Goal: Task Accomplishment & Management: Use online tool/utility

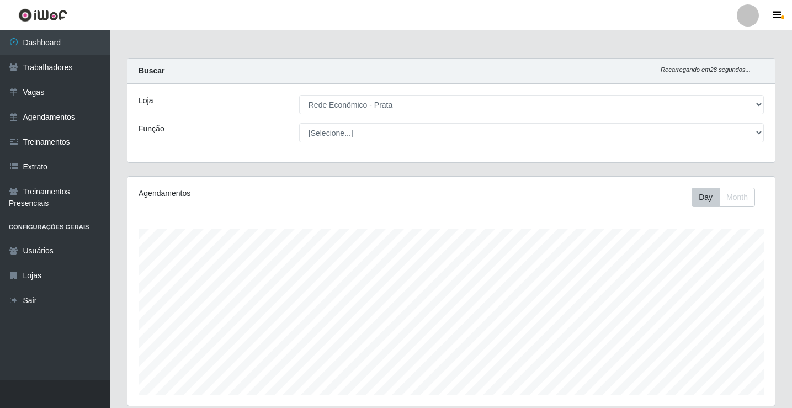
select select "192"
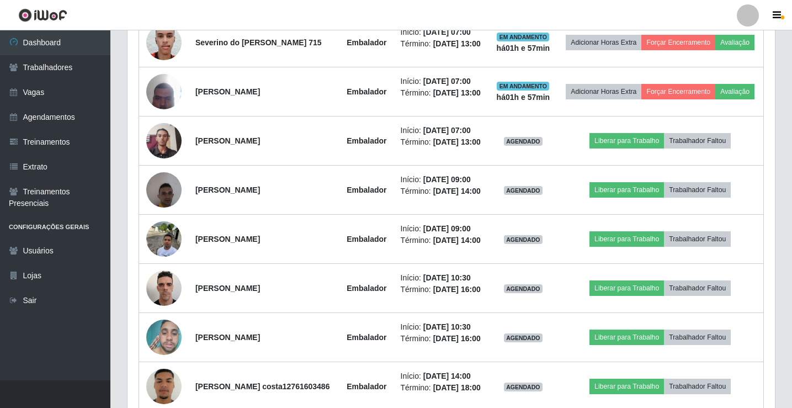
scroll to position [229, 648]
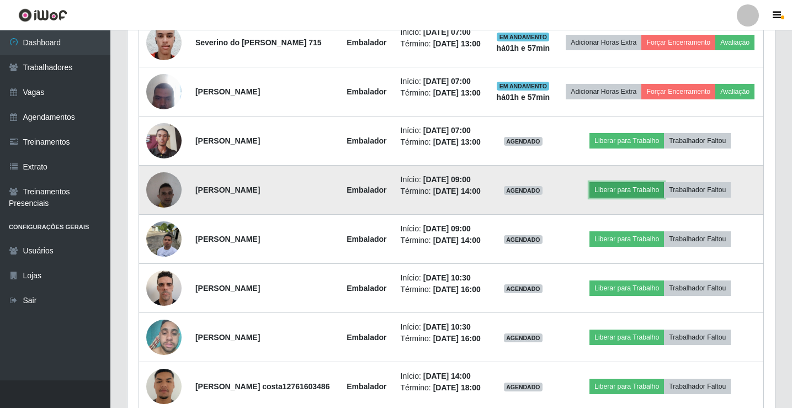
click at [648, 198] on button "Liberar para Trabalho" at bounding box center [627, 189] width 75 height 15
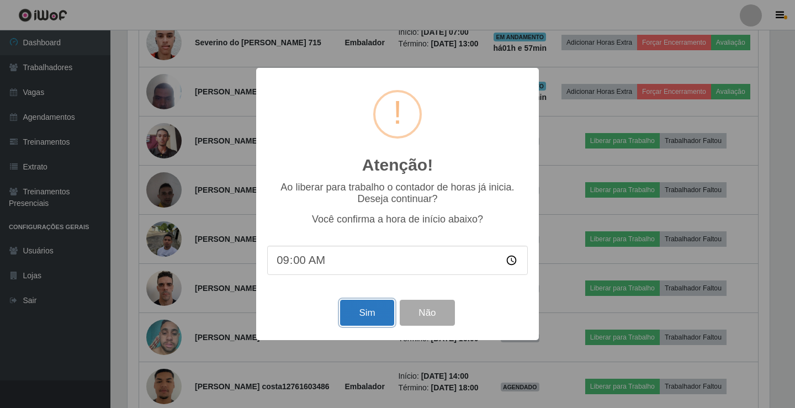
click at [369, 322] on button "Sim" at bounding box center [367, 313] width 54 height 26
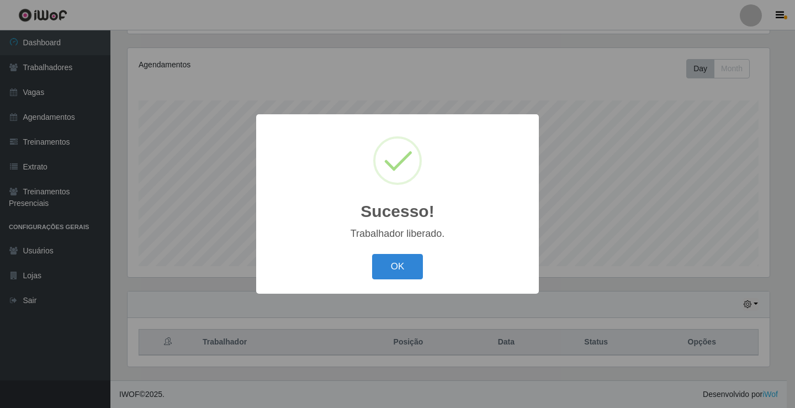
click at [372, 254] on button "OK" at bounding box center [397, 267] width 51 height 26
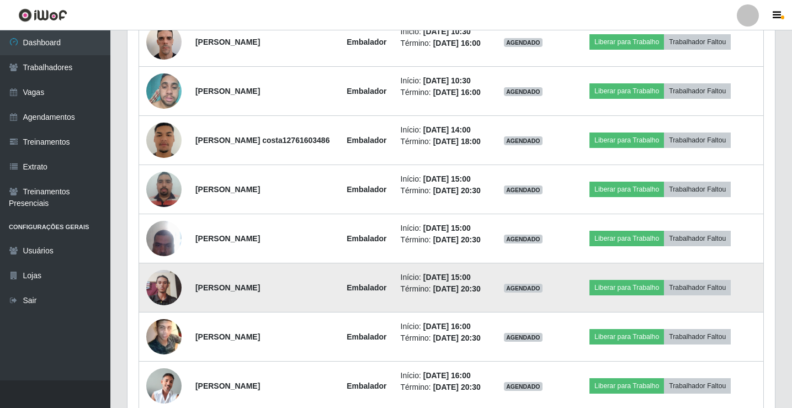
scroll to position [736, 0]
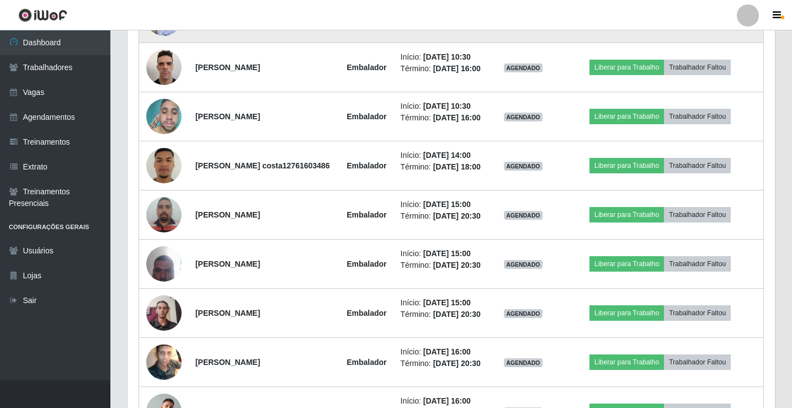
click at [616, 26] on button "Liberar para Trabalho" at bounding box center [627, 17] width 75 height 15
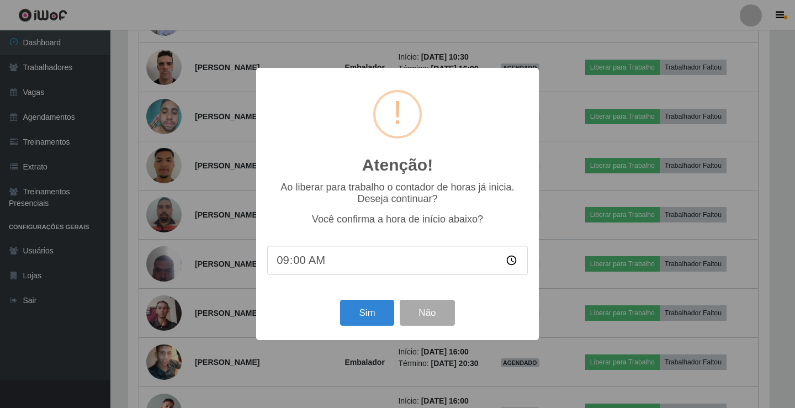
click at [344, 300] on div "Sim Não" at bounding box center [397, 312] width 261 height 31
click at [370, 326] on button "Sim" at bounding box center [367, 313] width 54 height 26
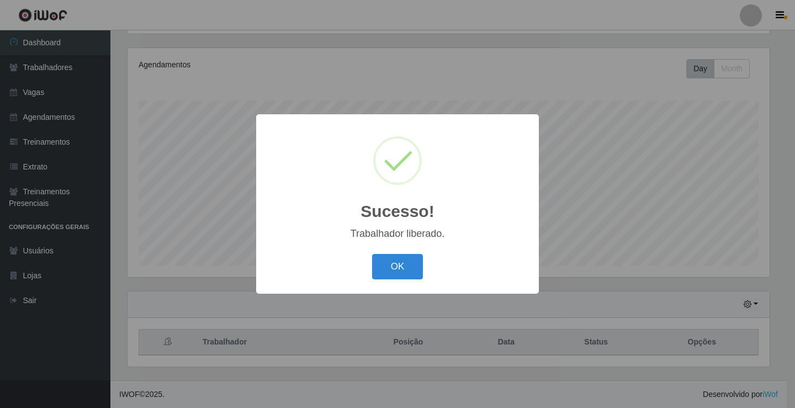
click at [372, 254] on button "OK" at bounding box center [397, 267] width 51 height 26
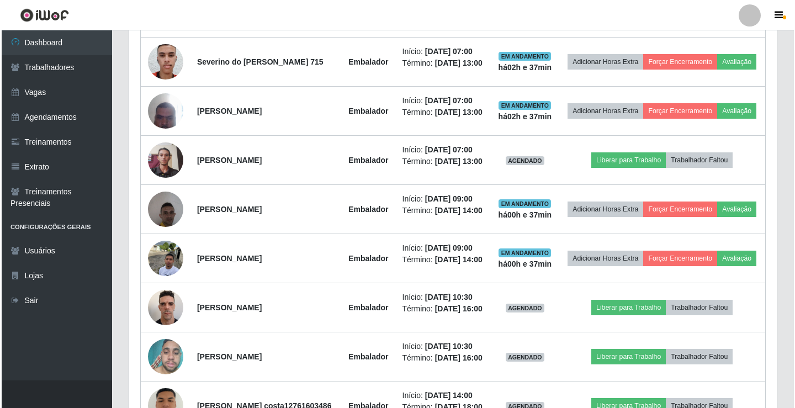
scroll to position [515, 0]
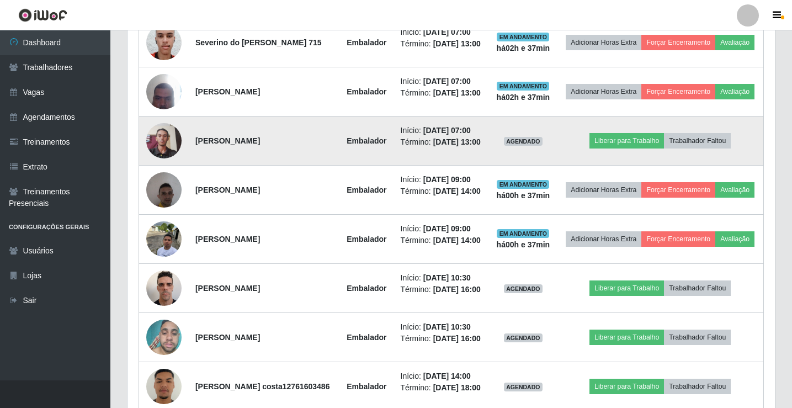
click at [164, 165] on img at bounding box center [163, 141] width 35 height 47
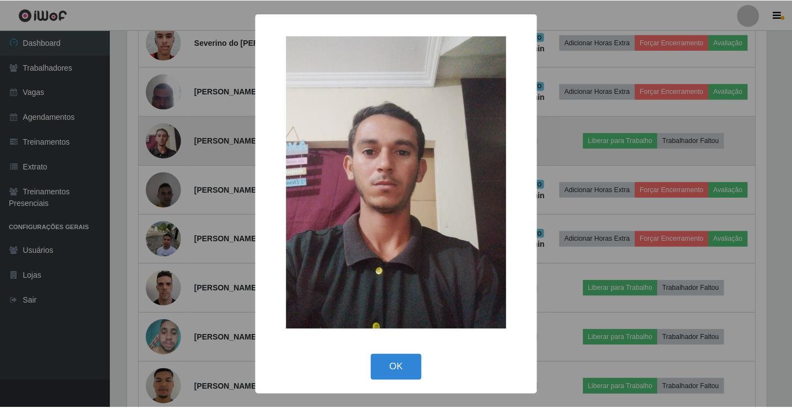
scroll to position [229, 642]
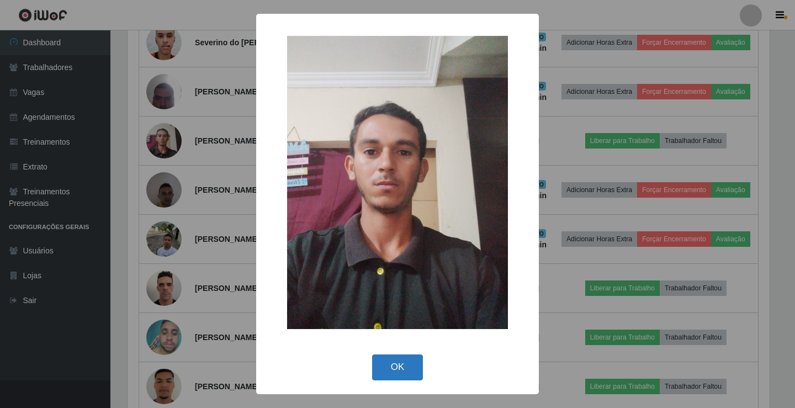
click at [384, 359] on button "OK" at bounding box center [397, 368] width 51 height 26
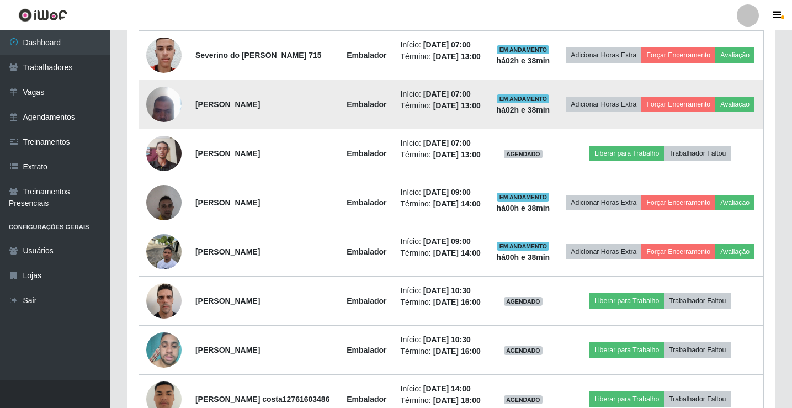
scroll to position [515, 0]
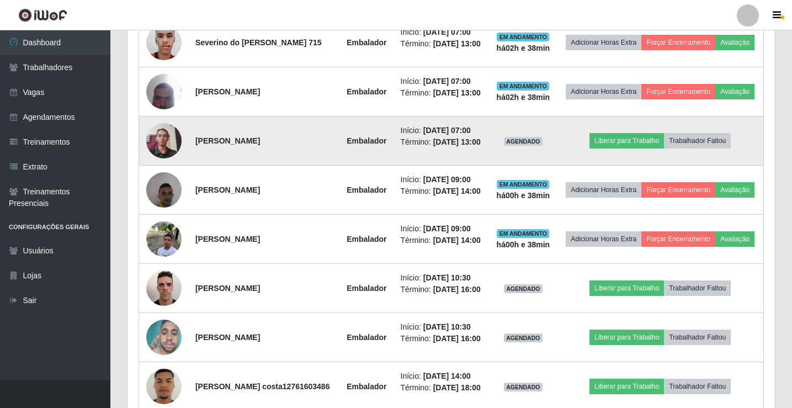
click at [157, 165] on img at bounding box center [163, 141] width 35 height 47
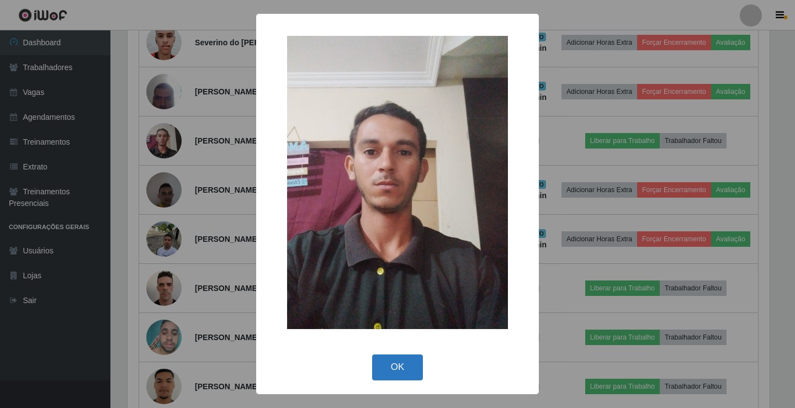
click at [393, 372] on button "OK" at bounding box center [397, 368] width 51 height 26
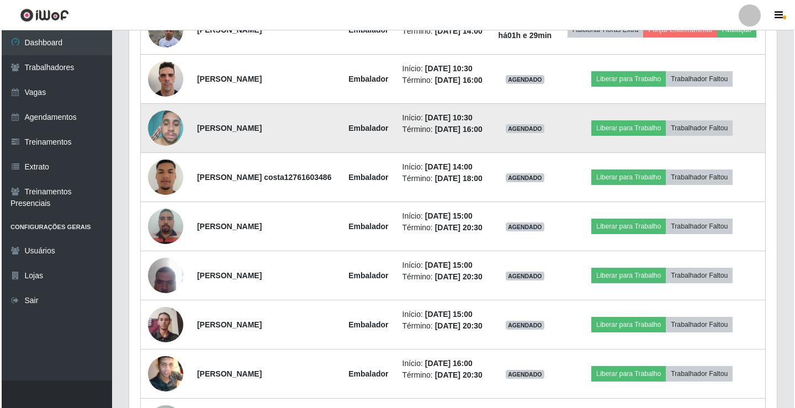
scroll to position [659, 0]
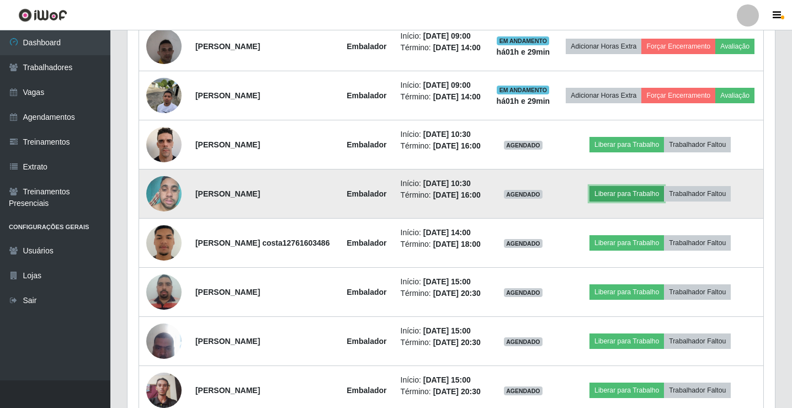
click at [630, 202] on button "Liberar para Trabalho" at bounding box center [627, 193] width 75 height 15
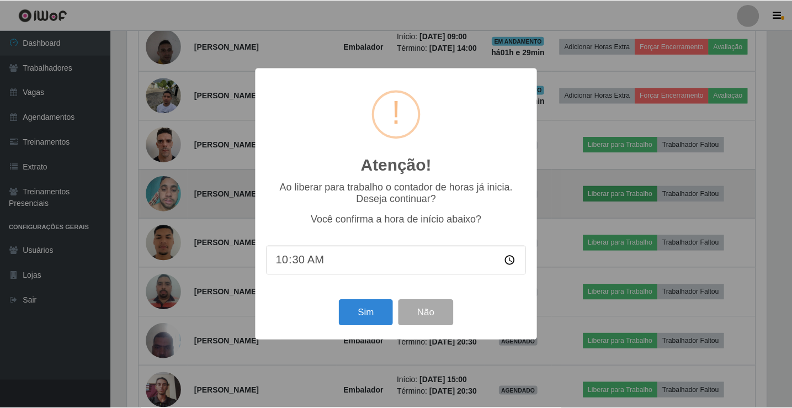
scroll to position [229, 642]
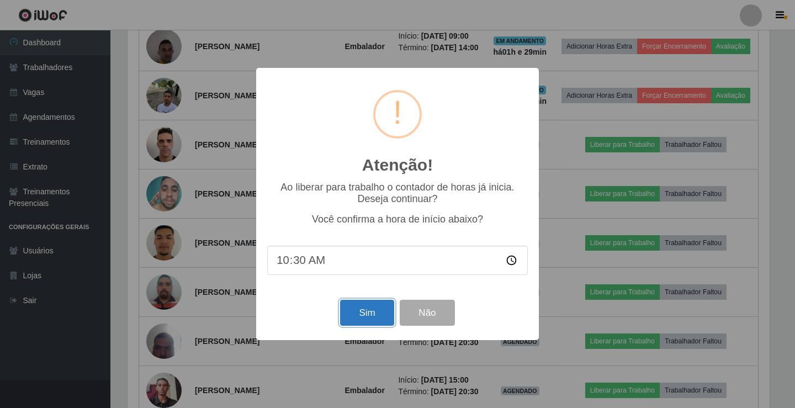
click at [384, 321] on button "Sim" at bounding box center [367, 313] width 54 height 26
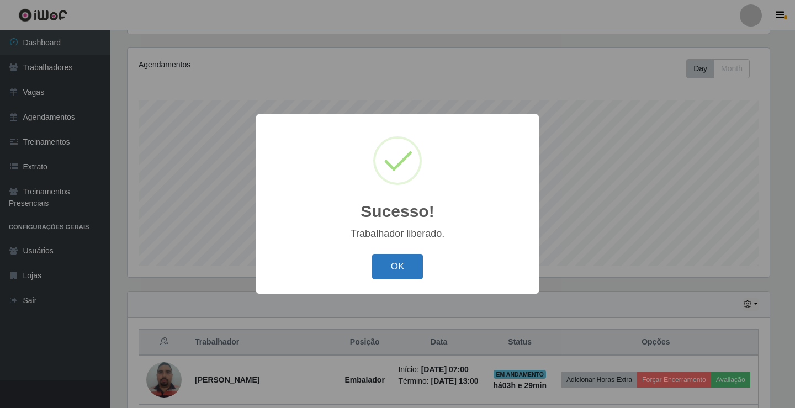
click at [399, 268] on button "OK" at bounding box center [397, 267] width 51 height 26
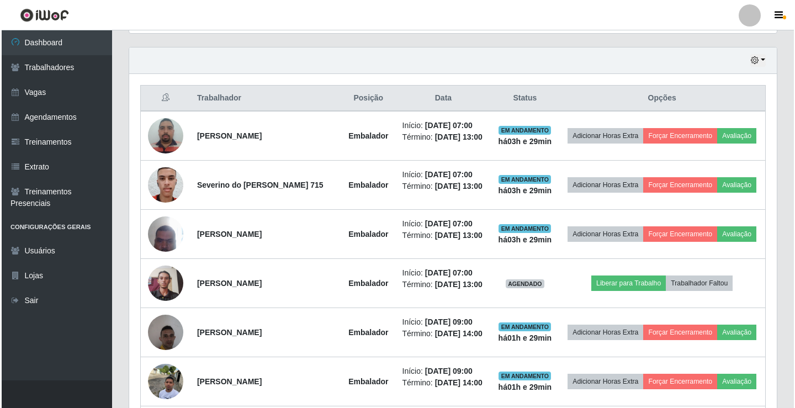
scroll to position [405, 0]
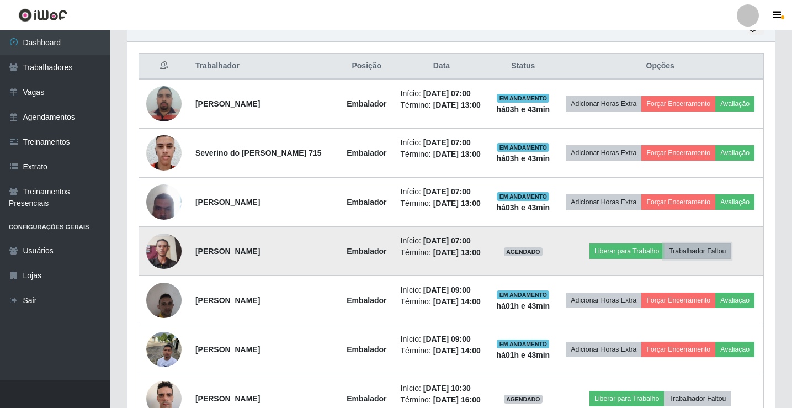
click at [699, 259] on button "Trabalhador Faltou" at bounding box center [697, 251] width 67 height 15
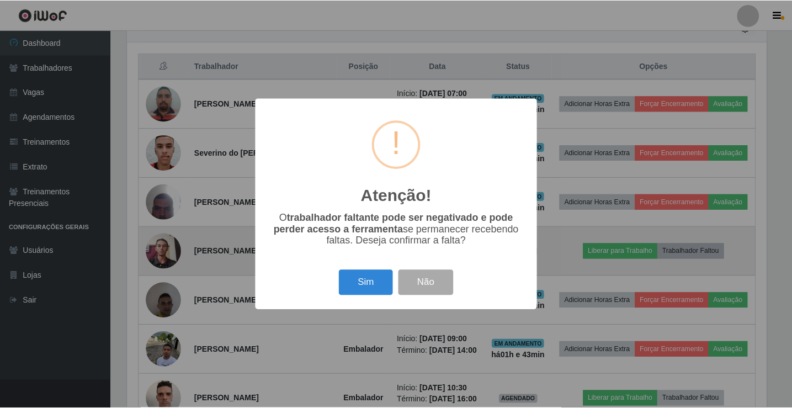
scroll to position [229, 642]
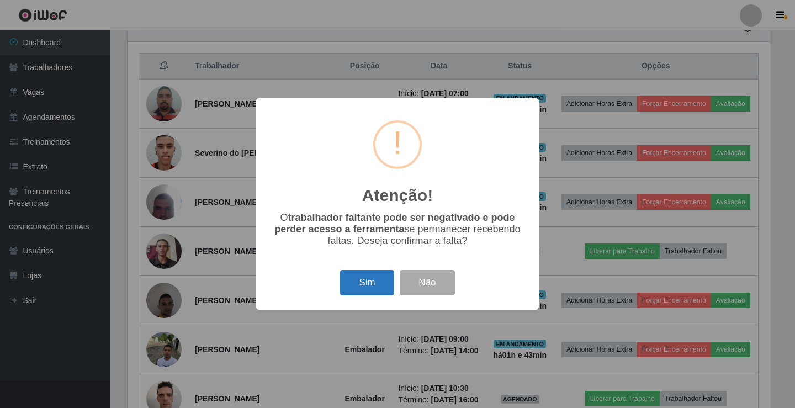
click at [369, 285] on button "Sim" at bounding box center [367, 283] width 54 height 26
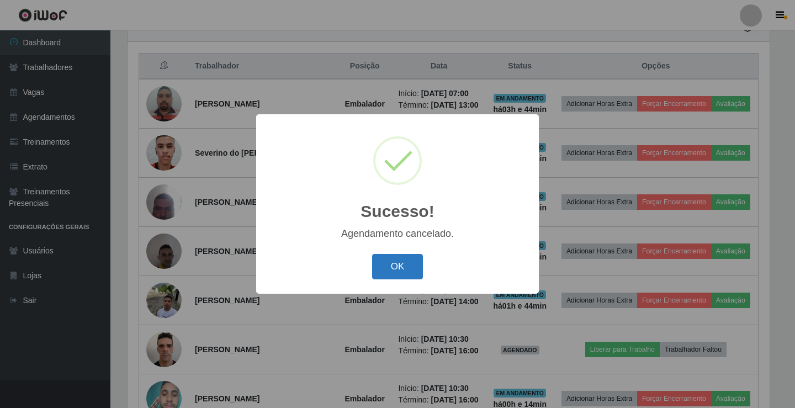
click at [394, 280] on button "OK" at bounding box center [397, 267] width 51 height 26
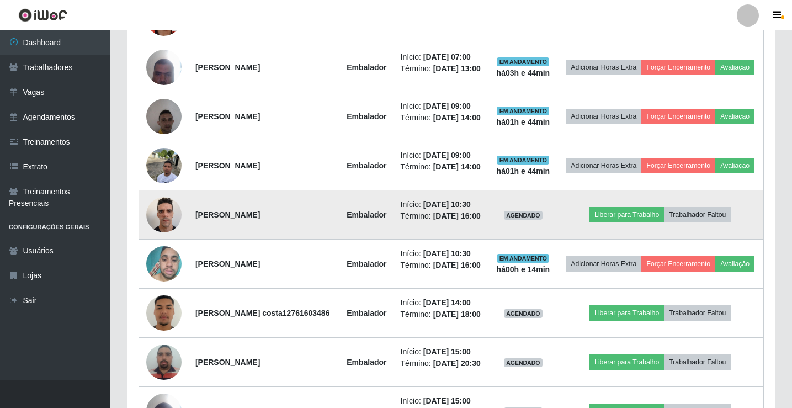
scroll to position [570, 0]
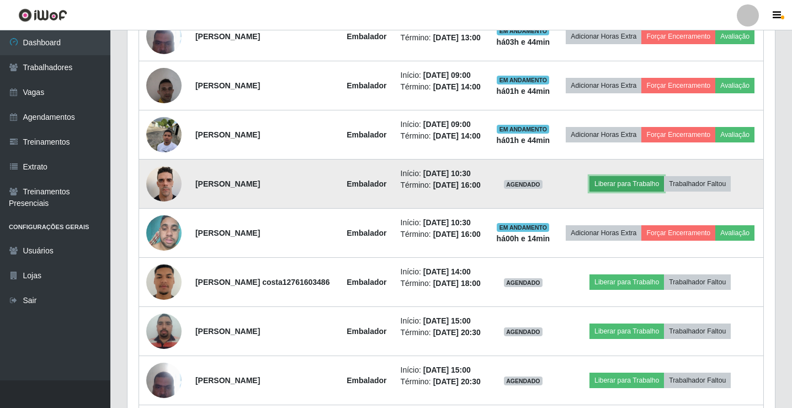
click at [637, 192] on button "Liberar para Trabalho" at bounding box center [627, 183] width 75 height 15
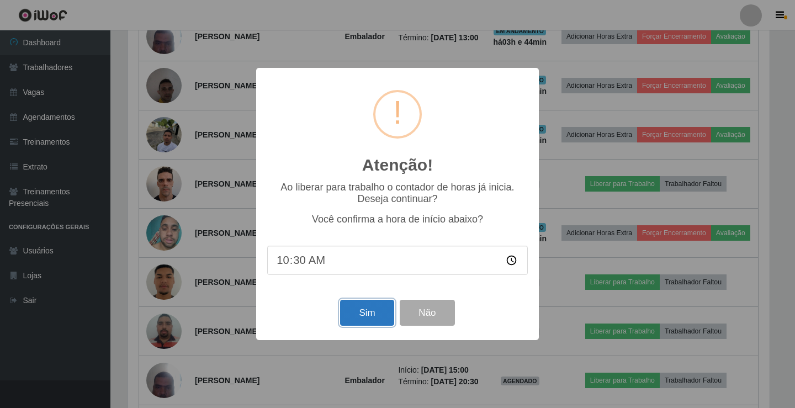
click at [362, 319] on button "Sim" at bounding box center [367, 313] width 54 height 26
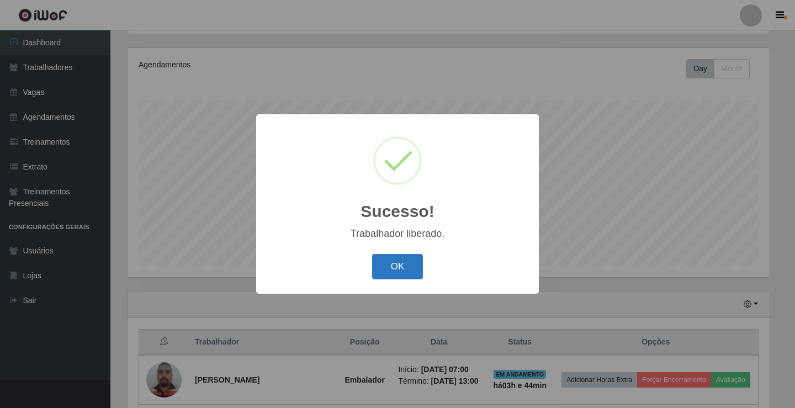
click at [390, 271] on button "OK" at bounding box center [397, 267] width 51 height 26
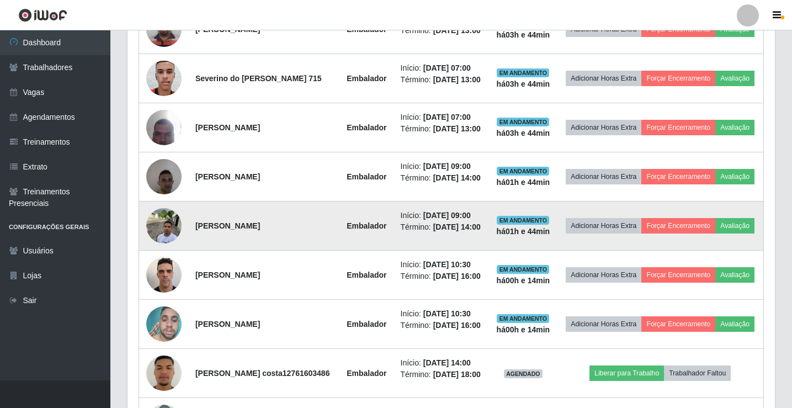
scroll to position [460, 0]
